Goal: Go to known website: Access a specific website the user already knows

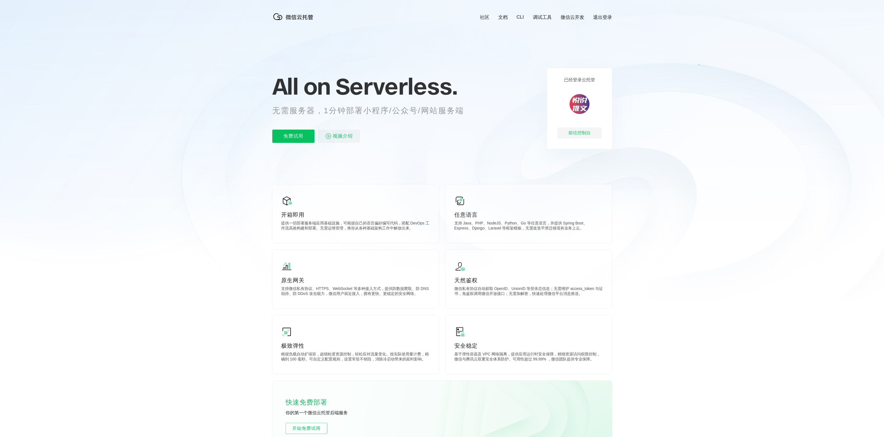
scroll to position [0, 988]
click at [578, 133] on div "前往控制台" at bounding box center [580, 132] width 44 height 11
click at [582, 137] on div "前往控制台" at bounding box center [580, 132] width 44 height 11
